Goal: Transaction & Acquisition: Purchase product/service

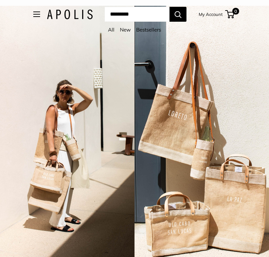
click at [153, 33] on link "Bestsellers" at bounding box center [148, 29] width 25 height 6
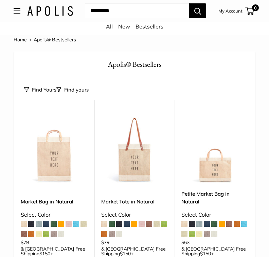
click at [126, 30] on link "New" at bounding box center [124, 26] width 12 height 7
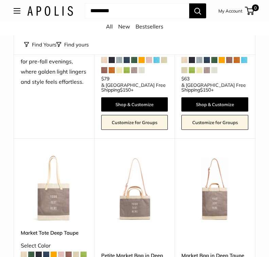
scroll to position [155, 0]
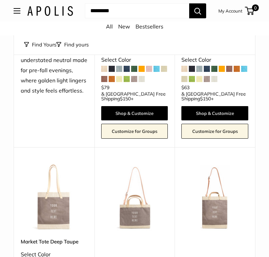
click at [152, 28] on link "Bestsellers" at bounding box center [149, 26] width 28 height 7
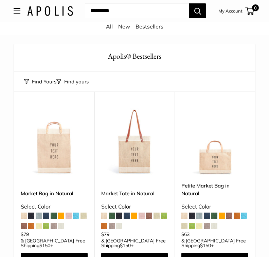
scroll to position [9, 0]
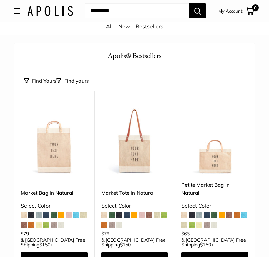
click at [109, 27] on link "All" at bounding box center [109, 26] width 7 height 7
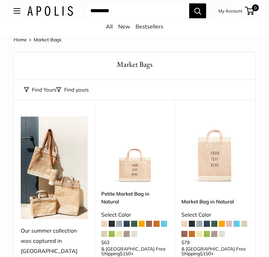
click at [57, 179] on img at bounding box center [54, 168] width 67 height 103
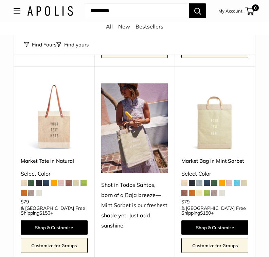
scroll to position [236, 0]
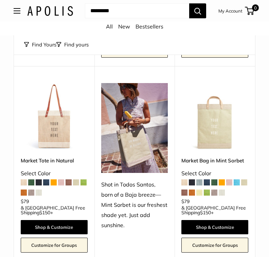
click at [206, 220] on link "Shop & Customize" at bounding box center [214, 227] width 67 height 14
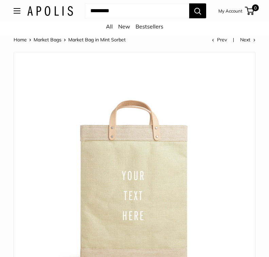
click at [98, 41] on span "Market Bag in Mint Sorbet" at bounding box center [96, 40] width 57 height 6
click at [221, 42] on link "Prev" at bounding box center [219, 40] width 15 height 6
